Goal: Task Accomplishment & Management: Use online tool/utility

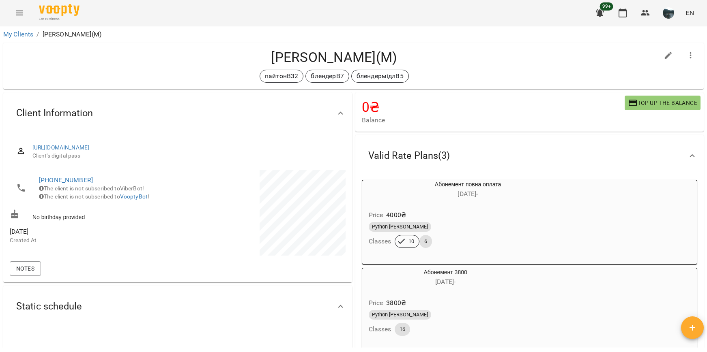
click at [23, 17] on icon "Menu" at bounding box center [20, 13] width 10 height 10
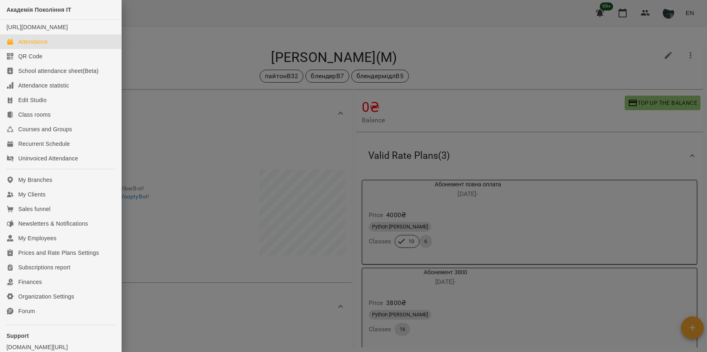
click at [34, 45] on link "Attendance" at bounding box center [60, 41] width 121 height 15
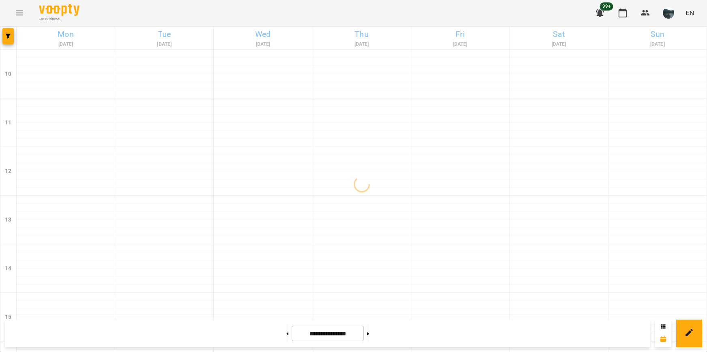
scroll to position [366, 0]
click at [12, 39] on button "button" at bounding box center [7, 36] width 11 height 16
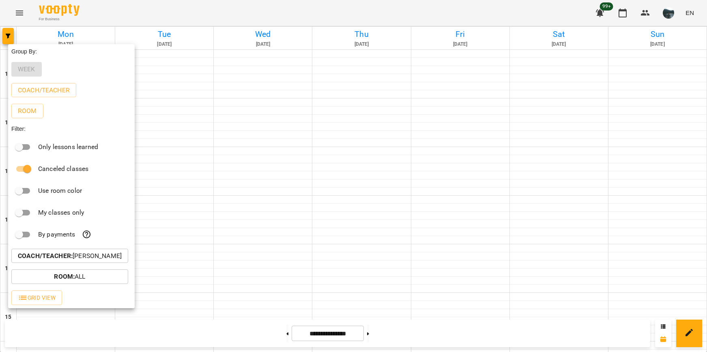
click at [86, 257] on p "Coach/Teacher : [PERSON_NAME]" at bounding box center [70, 256] width 104 height 10
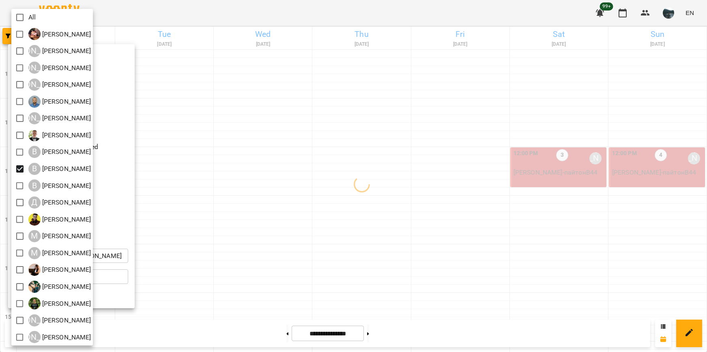
click at [394, 284] on div at bounding box center [353, 176] width 707 height 352
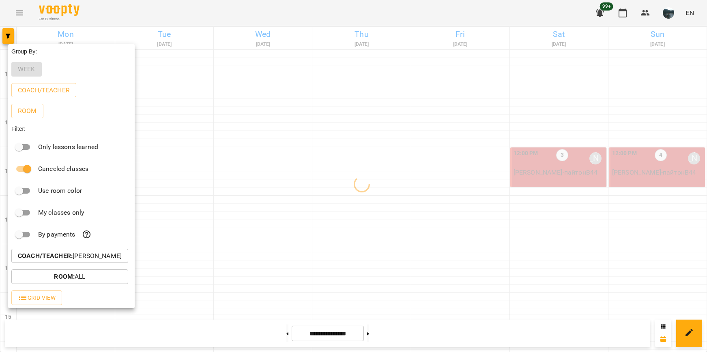
click at [399, 285] on div at bounding box center [353, 176] width 707 height 352
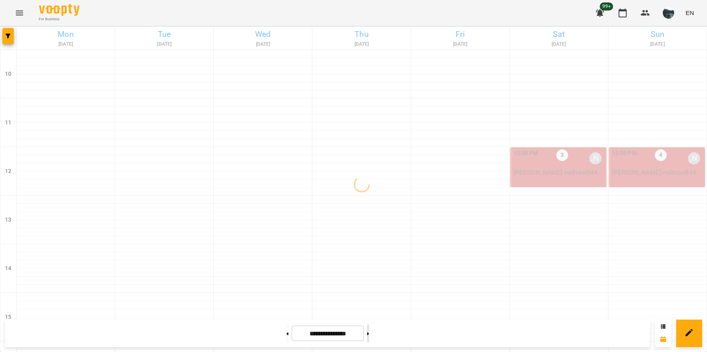
click at [369, 331] on button at bounding box center [368, 334] width 2 height 18
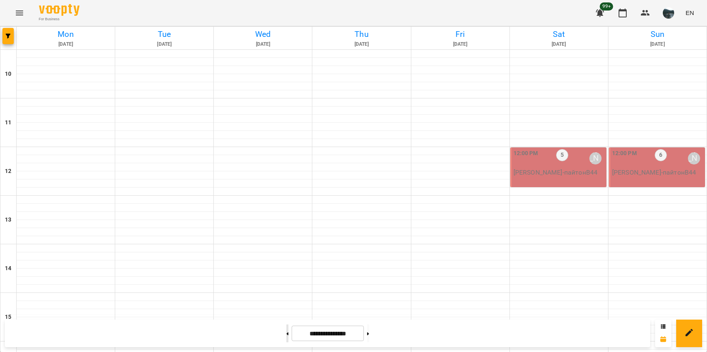
click at [286, 338] on button at bounding box center [287, 334] width 2 height 18
type input "**********"
